Goal: Information Seeking & Learning: Find specific page/section

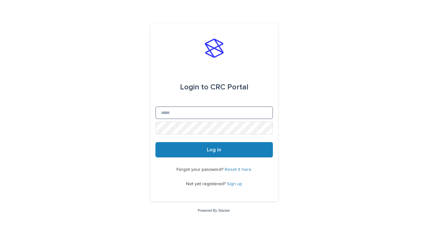
type input "**********"
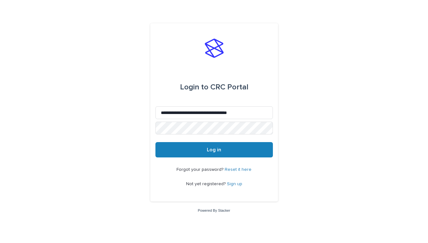
click at [216, 159] on div "Forgot your password? Reset it here Not yet registered? Sign up" at bounding box center [213, 176] width 117 height 39
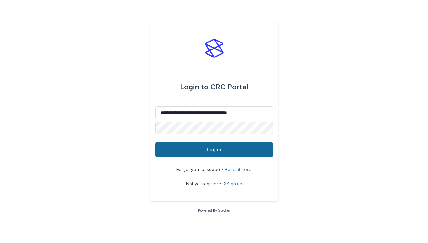
click at [217, 144] on button "Log in" at bounding box center [213, 149] width 117 height 15
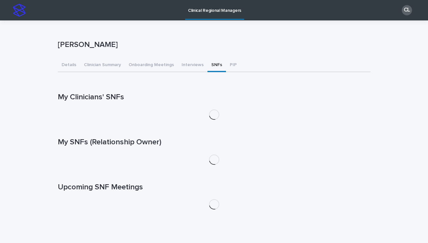
click at [211, 70] on button "SNFs" at bounding box center [216, 65] width 19 height 13
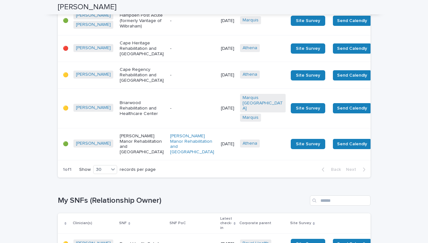
scroll to position [270, 0]
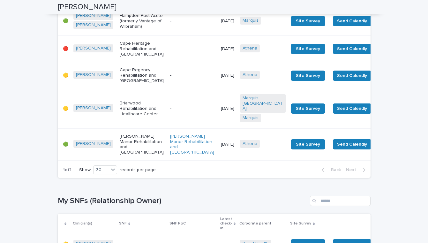
click at [167, 62] on td "-" at bounding box center [192, 48] width 51 height 26
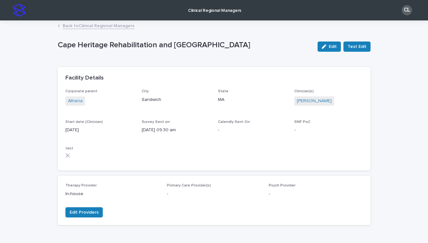
click at [93, 23] on link "Back to Clinical Regional Managers" at bounding box center [99, 25] width 72 height 7
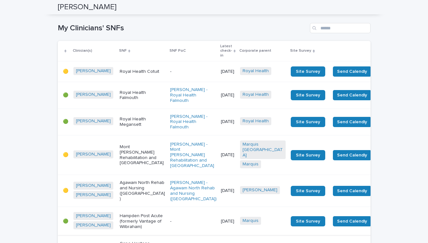
scroll to position [234, 0]
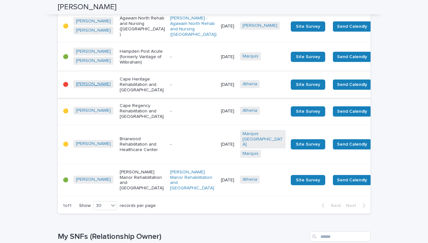
click at [85, 87] on link "[PERSON_NAME]" at bounding box center [93, 83] width 35 height 5
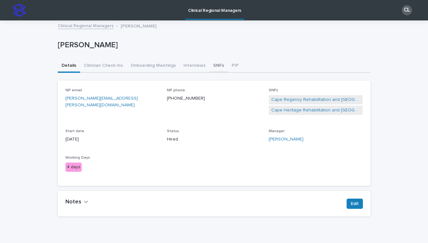
click at [213, 69] on button "SNFs" at bounding box center [218, 65] width 19 height 13
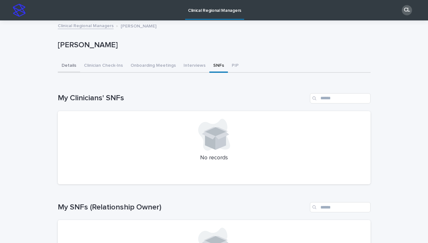
click at [65, 63] on button "Details" at bounding box center [69, 65] width 22 height 13
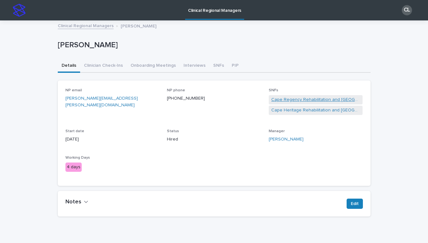
click at [310, 99] on link "Cape Regency Rehabilitation and [GEOGRAPHIC_DATA]" at bounding box center [315, 99] width 89 height 7
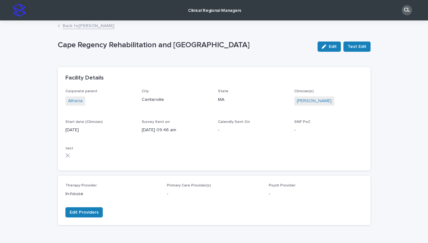
click at [92, 24] on link "Back to [PERSON_NAME]" at bounding box center [89, 25] width 52 height 7
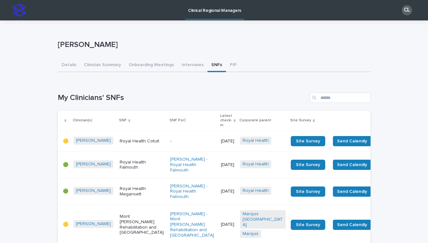
scroll to position [214, 0]
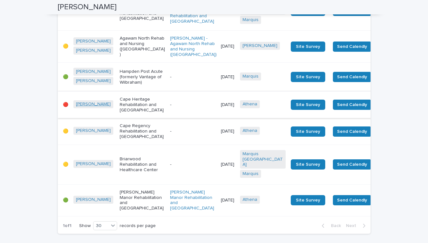
click at [82, 107] on link "[PERSON_NAME]" at bounding box center [93, 103] width 35 height 5
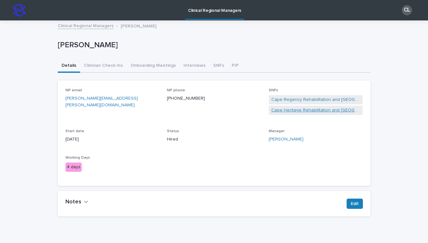
click at [313, 111] on link "Cape Heritage Rehabilitation and [GEOGRAPHIC_DATA]" at bounding box center [315, 110] width 89 height 7
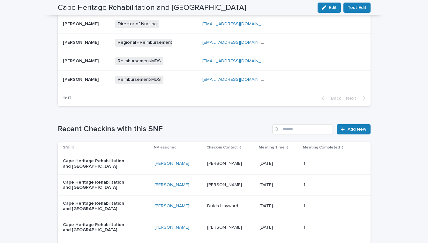
scroll to position [326, 0]
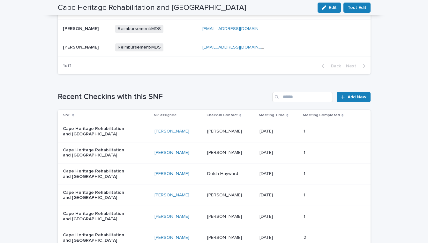
click at [210, 131] on p "[PERSON_NAME]" at bounding box center [225, 130] width 36 height 7
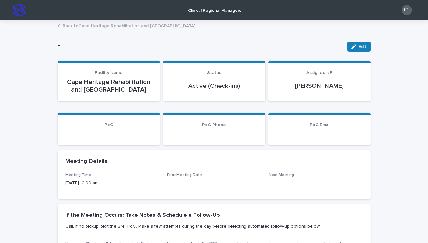
click at [114, 26] on link "Back to Cape Heritage Rehabilitation and [GEOGRAPHIC_DATA]" at bounding box center [129, 25] width 133 height 7
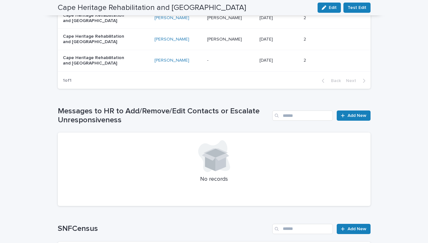
scroll to position [301, 0]
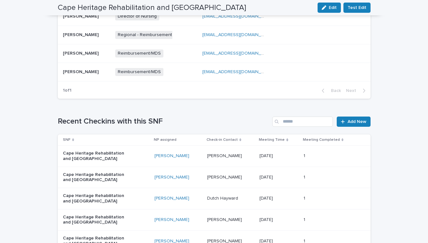
click at [249, 178] on p at bounding box center [231, 177] width 48 height 5
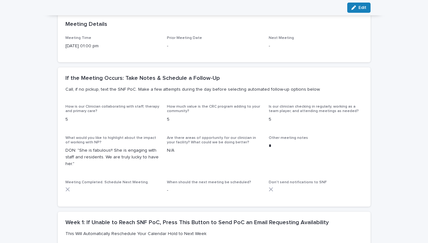
scroll to position [137, 0]
